Goal: Task Accomplishment & Management: Manage account settings

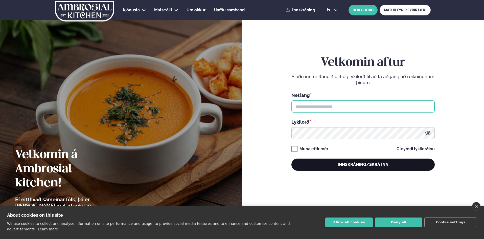
type input "**********"
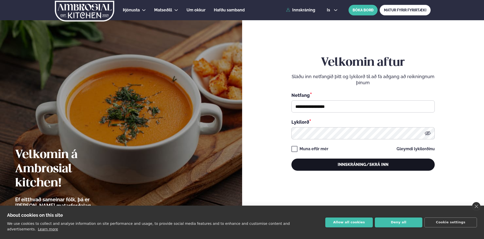
click at [342, 163] on button "Innskráning/Skrá inn" at bounding box center [363, 165] width 143 height 12
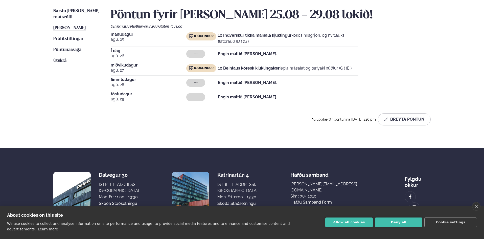
scroll to position [126, 0]
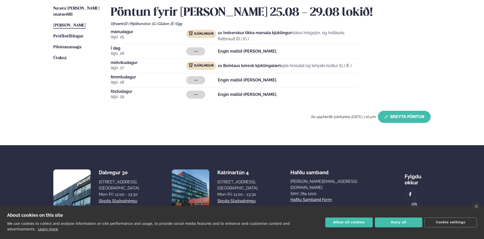
click at [410, 117] on button "Breyta Pöntun" at bounding box center [404, 117] width 53 height 12
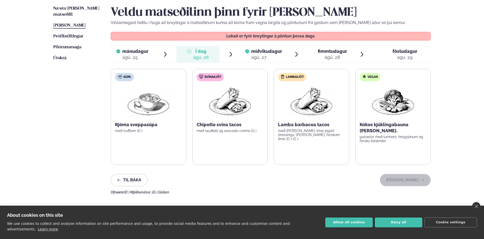
click at [272, 57] on div "ágú. 27" at bounding box center [266, 57] width 31 height 6
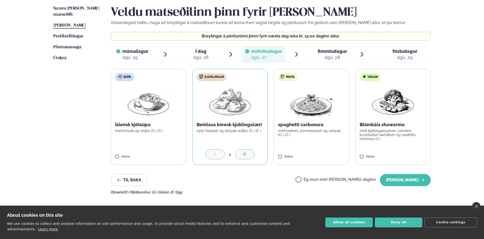
click at [217, 156] on icon at bounding box center [215, 154] width 5 height 5
click at [317, 178] on label "Ég mun ekki [PERSON_NAME] daginn" at bounding box center [336, 180] width 80 height 5
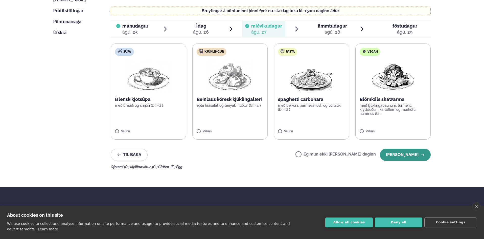
click at [418, 157] on button "[PERSON_NAME]" at bounding box center [405, 155] width 51 height 12
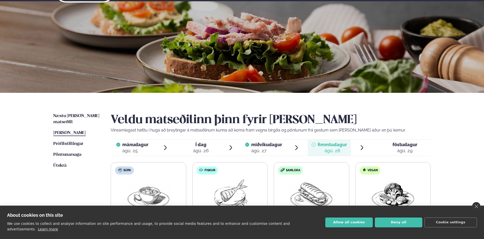
scroll to position [0, 0]
